Goal: Find specific page/section: Find specific page/section

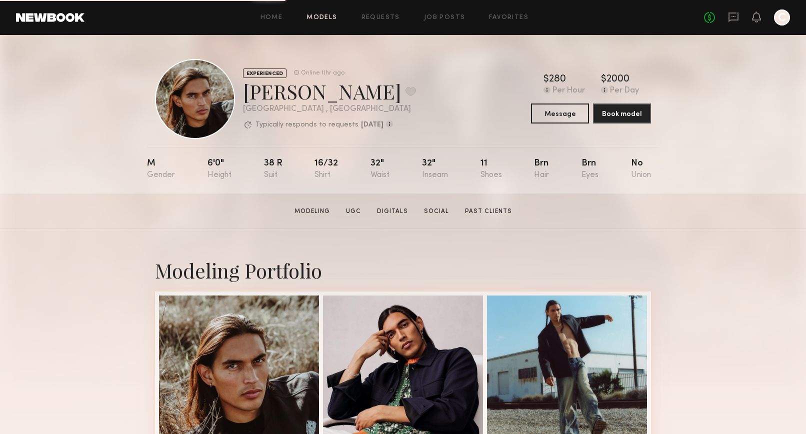
click at [314, 18] on link "Models" at bounding box center [322, 18] width 31 height 7
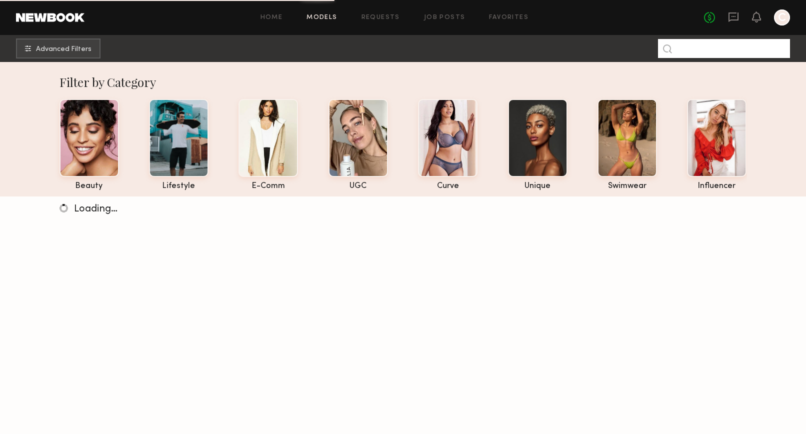
click at [700, 52] on input at bounding box center [724, 48] width 132 height 19
type input "****"
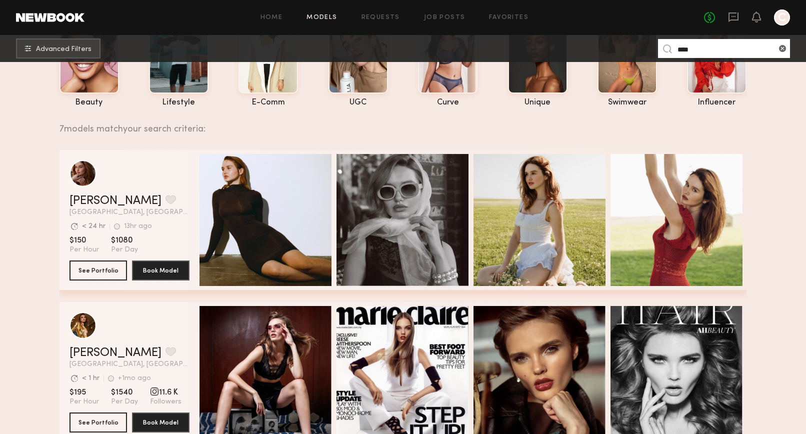
scroll to position [88, 0]
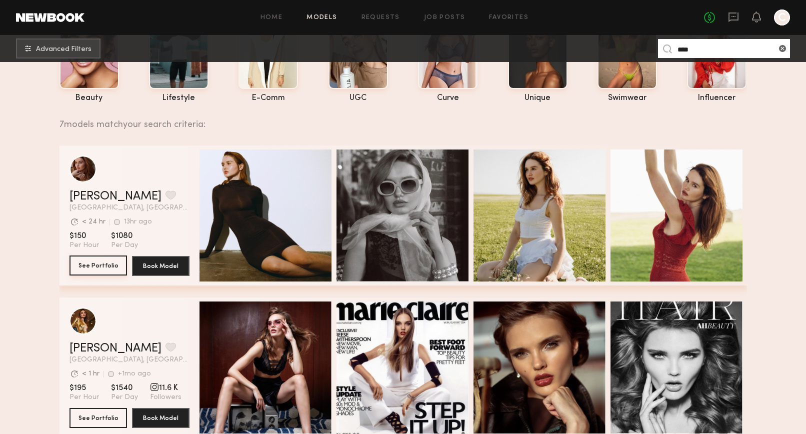
click at [100, 266] on button "See Portfolio" at bounding box center [99, 266] width 58 height 20
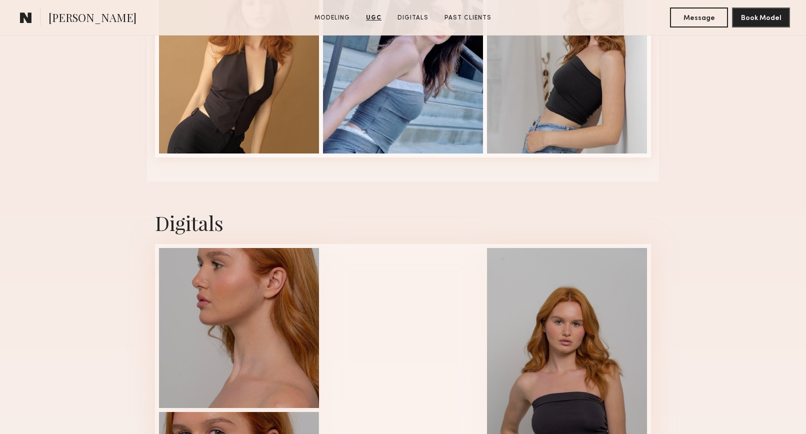
scroll to position [1977, 0]
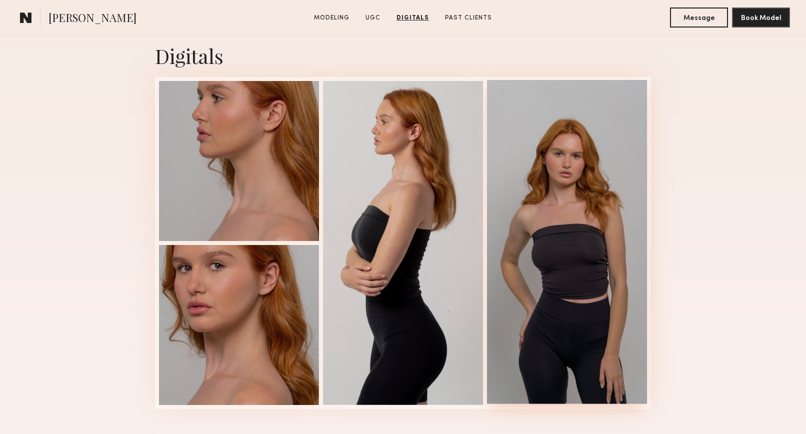
click at [563, 199] on div at bounding box center [567, 242] width 160 height 324
